Goal: Transaction & Acquisition: Download file/media

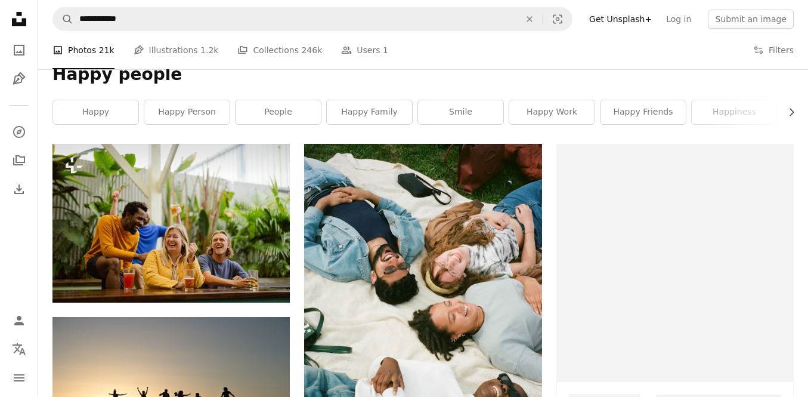
scroll to position [123, 0]
